Goal: Transaction & Acquisition: Purchase product/service

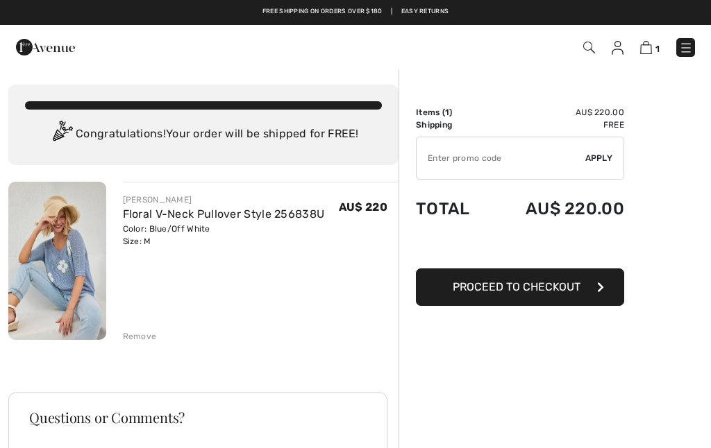
click at [192, 216] on link "Floral V-Neck Pullover Style 256838U" at bounding box center [224, 214] width 202 height 13
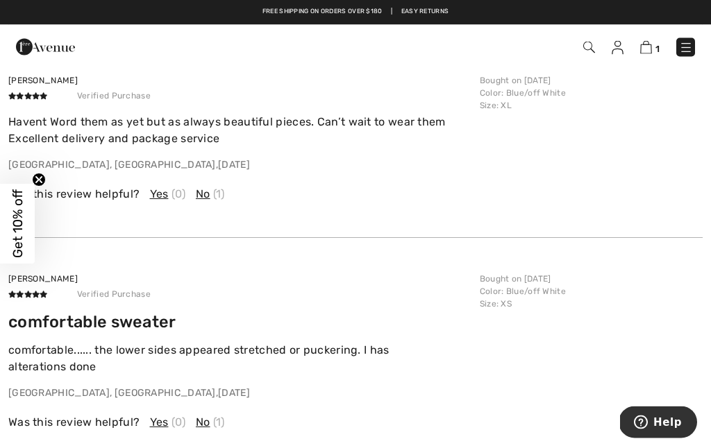
scroll to position [1607, 0]
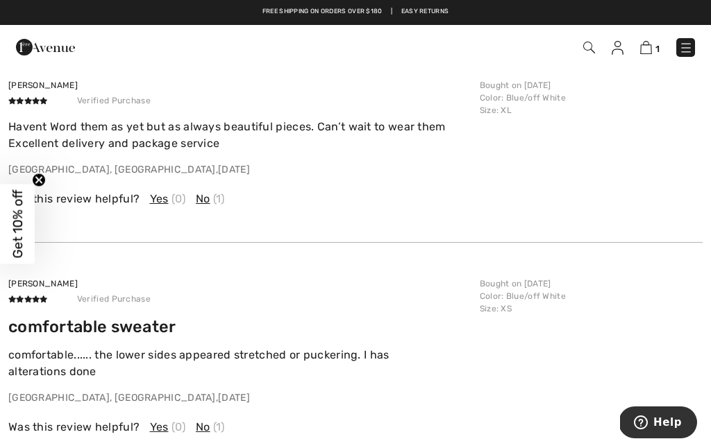
click at [32, 437] on div "Janine B Verified Purchase comfortable sweater comfortable...... the lower side…" at bounding box center [355, 357] width 694 height 228
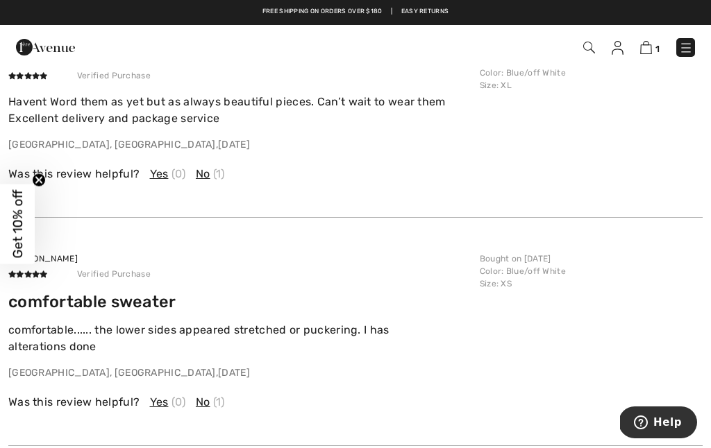
scroll to position [1632, 0]
click at [23, 225] on span "Get 10% off" at bounding box center [18, 224] width 16 height 69
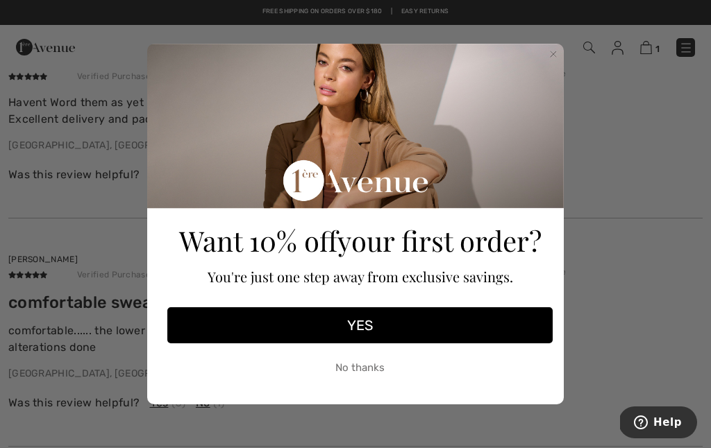
click at [340, 326] on button "YES" at bounding box center [359, 325] width 385 height 36
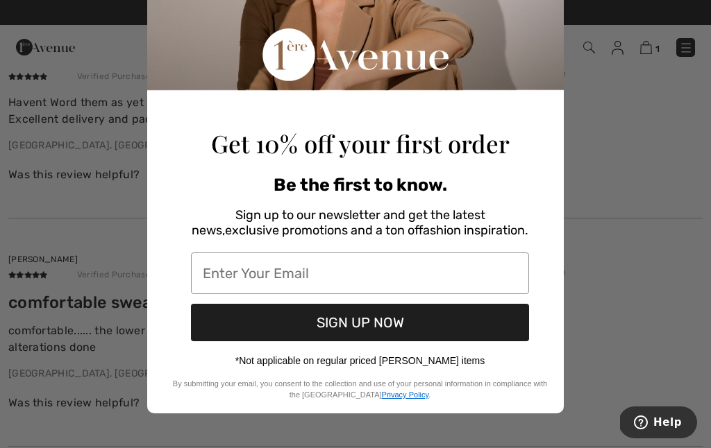
scroll to position [160, 0]
type input "lesleebrook@hotmail.com"
click at [389, 329] on button "SIGN UP NOW" at bounding box center [360, 322] width 338 height 37
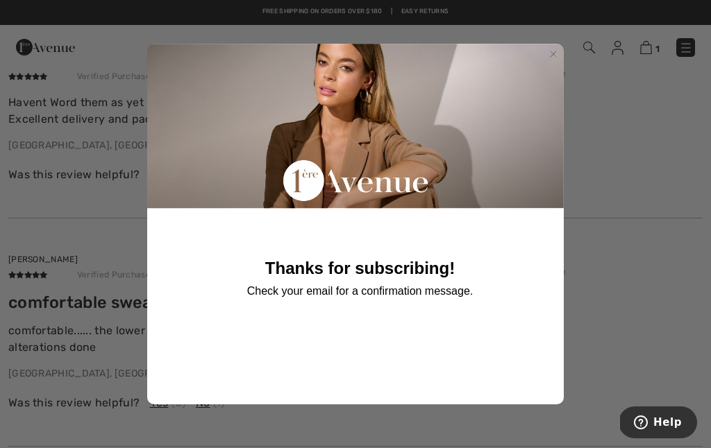
scroll to position [0, 0]
click at [556, 54] on circle "Close dialog" at bounding box center [553, 54] width 13 height 13
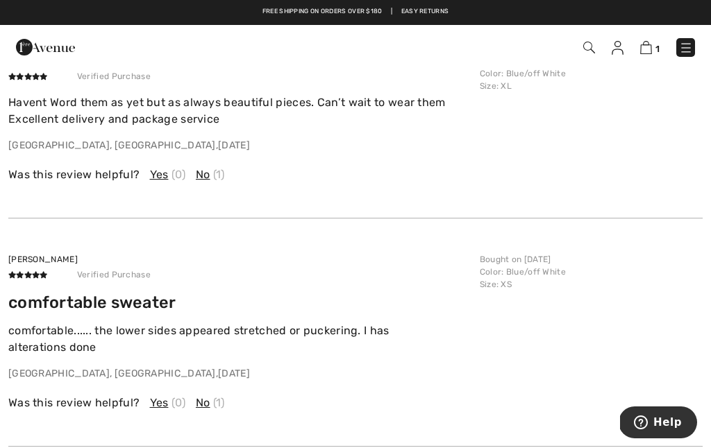
click at [637, 294] on div "Close dialog Thanks for subscribing! Check your email for a confirmation messag…" at bounding box center [355, 224] width 711 height 448
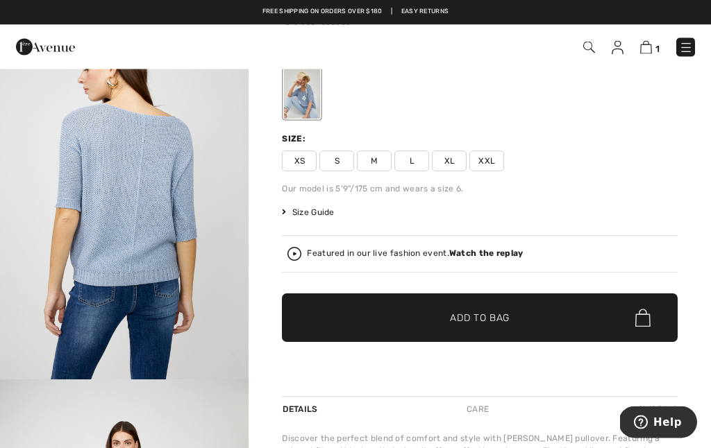
scroll to position [110, 0]
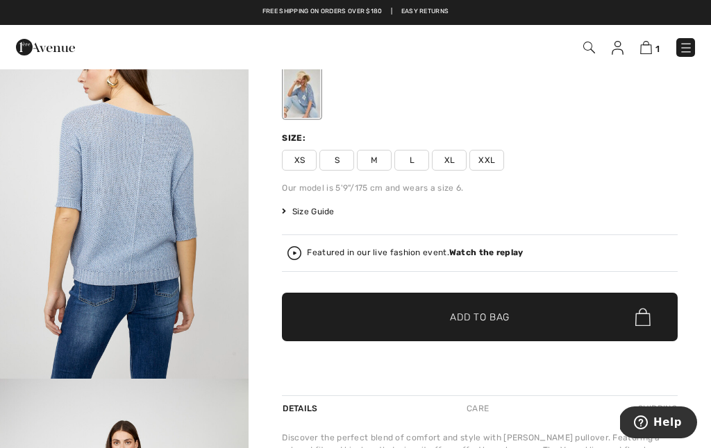
click at [487, 238] on p "POPUP Form" at bounding box center [359, 232] width 385 height 11
click at [293, 238] on p "POPUP Form" at bounding box center [359, 232] width 385 height 11
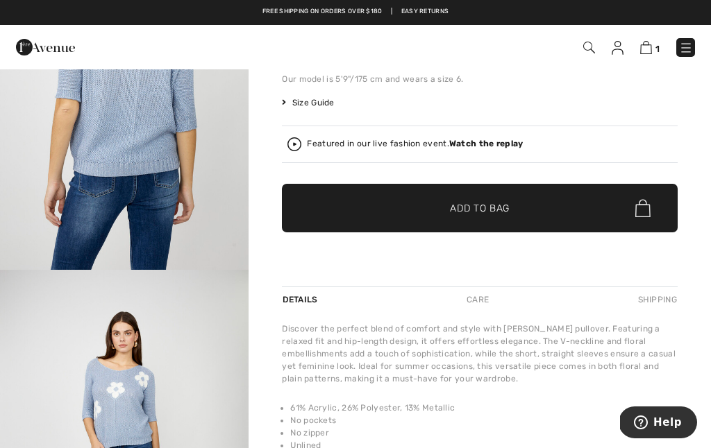
scroll to position [218, 0]
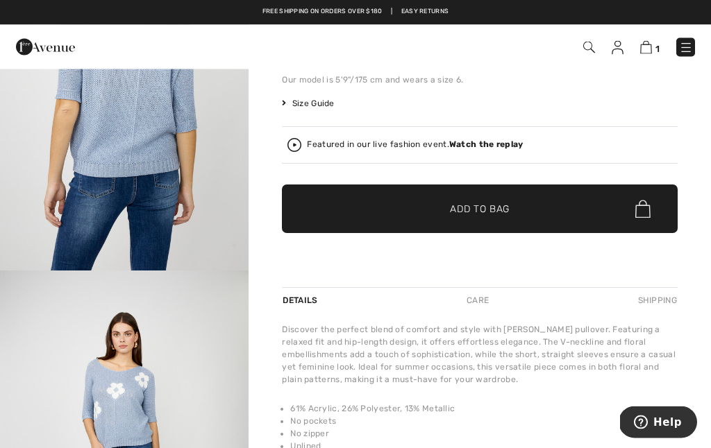
click at [480, 149] on div "Thanks for subscribing! Check your email for a confirmation message." at bounding box center [359, 251] width 393 height 347
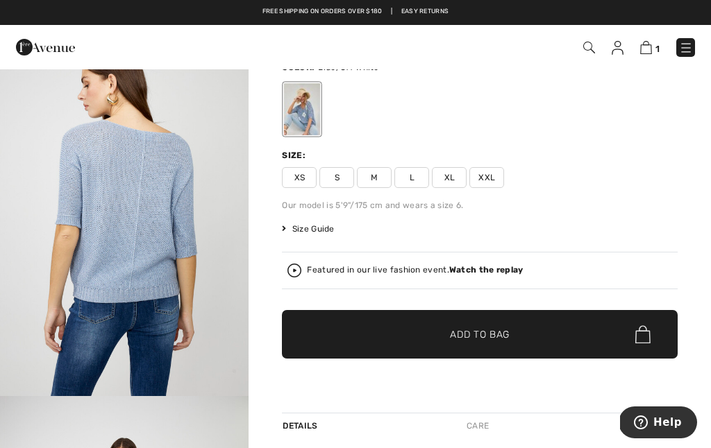
scroll to position [0, 0]
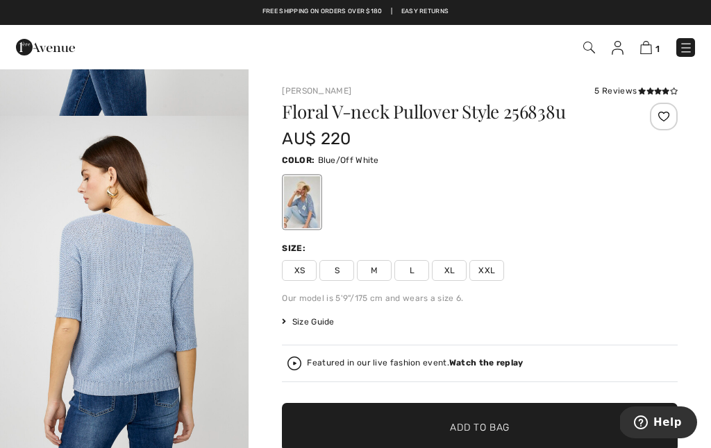
click at [618, 94] on div "Close dialog Thanks for subscribing! Check your email for a confirmation messag…" at bounding box center [355, 224] width 711 height 448
click at [657, 94] on div "Close dialog Thanks for subscribing! Check your email for a confirmation messag…" at bounding box center [355, 224] width 711 height 448
click at [614, 95] on div "Close dialog Thanks for subscribing! Check your email for a confirmation messag…" at bounding box center [355, 224] width 711 height 448
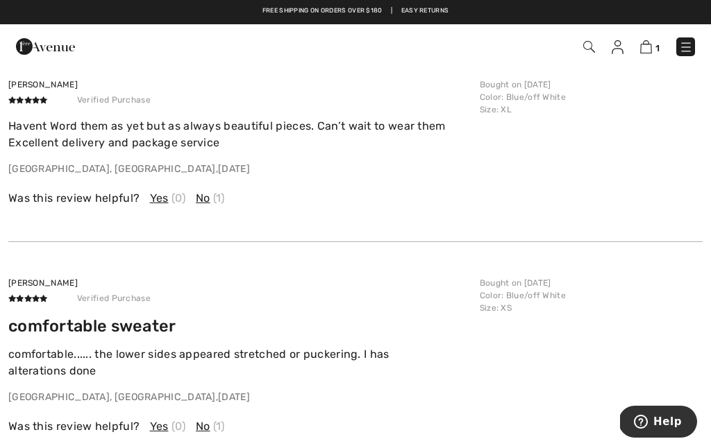
scroll to position [20, 0]
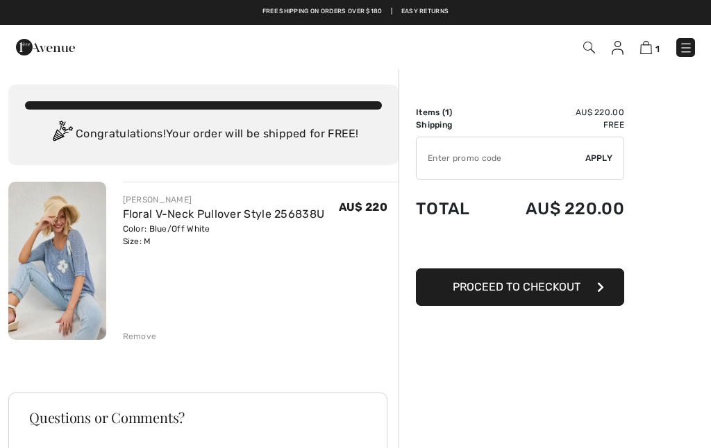
checkbox input "true"
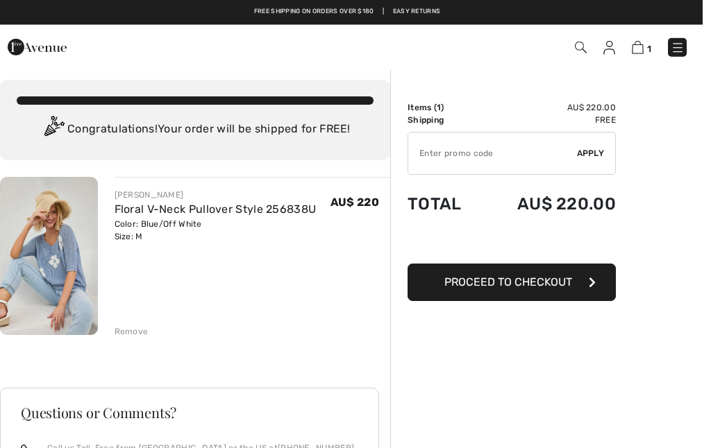
scroll to position [2, 0]
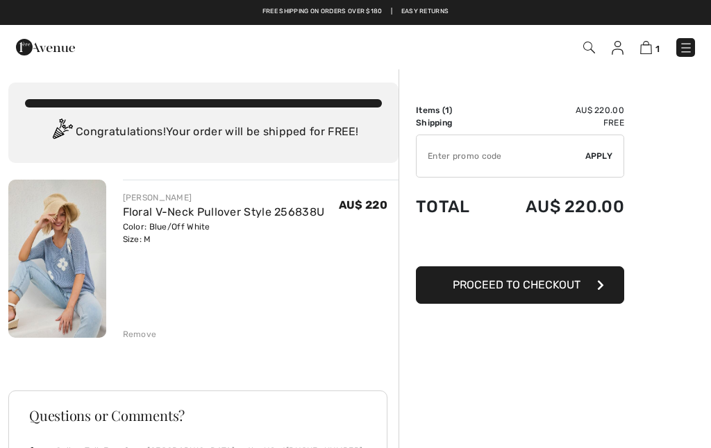
click at [150, 218] on link "Floral V-Neck Pullover Style 256838U" at bounding box center [224, 211] width 202 height 13
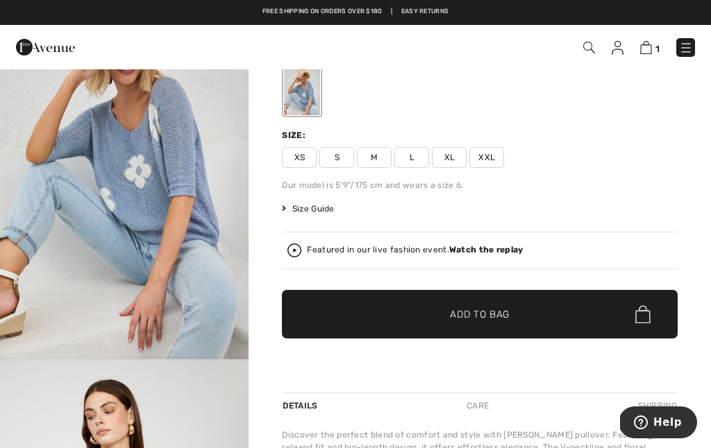
click at [647, 51] on img at bounding box center [646, 47] width 12 height 13
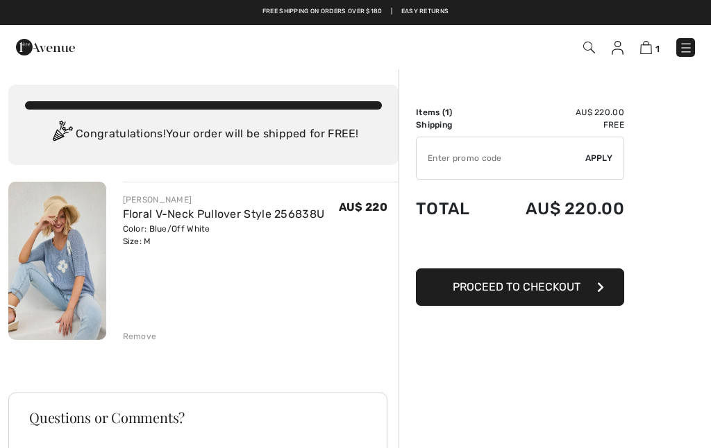
click at [136, 331] on div "Remove" at bounding box center [140, 336] width 34 height 12
